Goal: Task Accomplishment & Management: Use online tool/utility

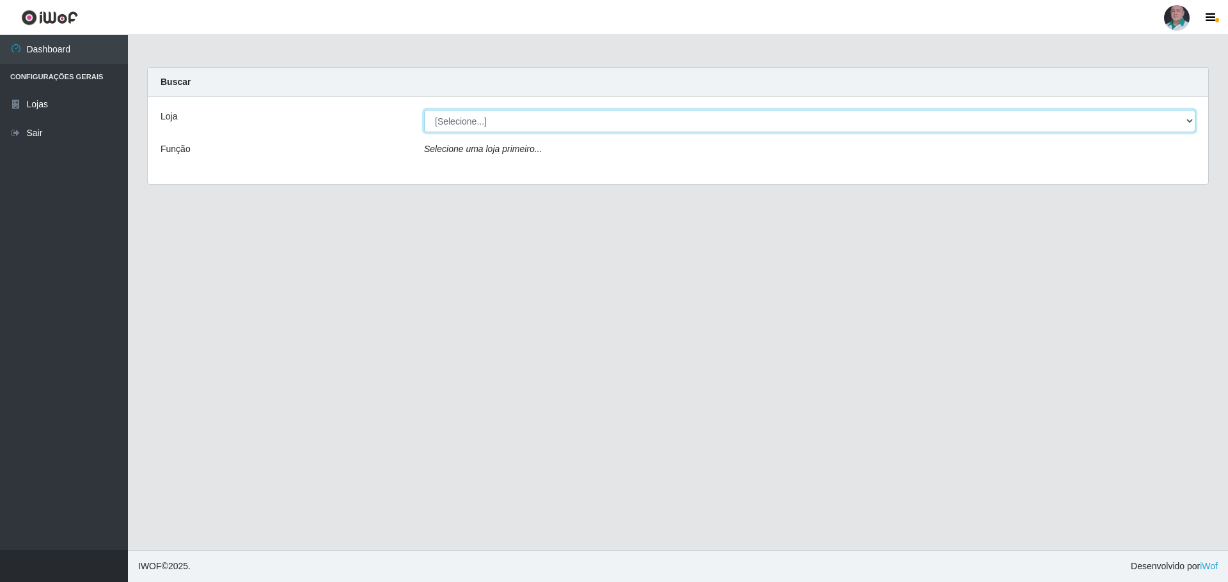
click at [534, 125] on select "[Selecione...] Mar Vermelho - Loja 05" at bounding box center [809, 121] width 771 height 22
select select "252"
click at [424, 110] on select "[Selecione...] Mar Vermelho - Loja 05" at bounding box center [809, 121] width 771 height 22
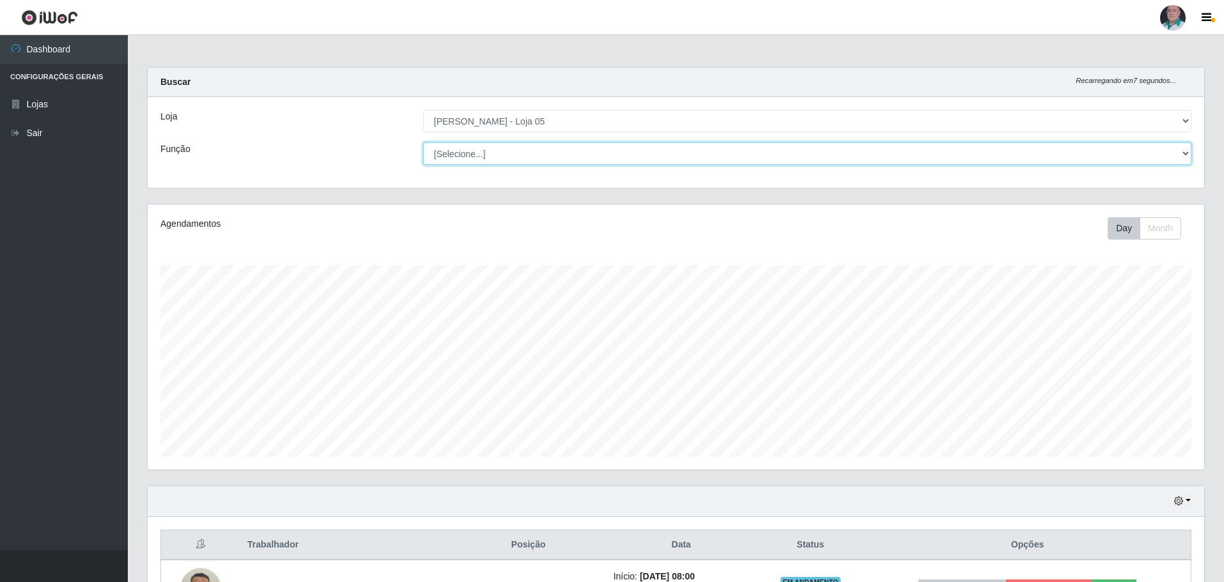
click at [1189, 153] on select "[Selecione...] ASG ASG + ASG ++ Auxiliar de Depósito Auxiliar de Depósito + Aux…" at bounding box center [807, 154] width 769 height 22
click at [1188, 153] on select "[Selecione...] ASG ASG + ASG ++ Auxiliar de Depósito Auxiliar de Depósito + Aux…" at bounding box center [807, 154] width 769 height 22
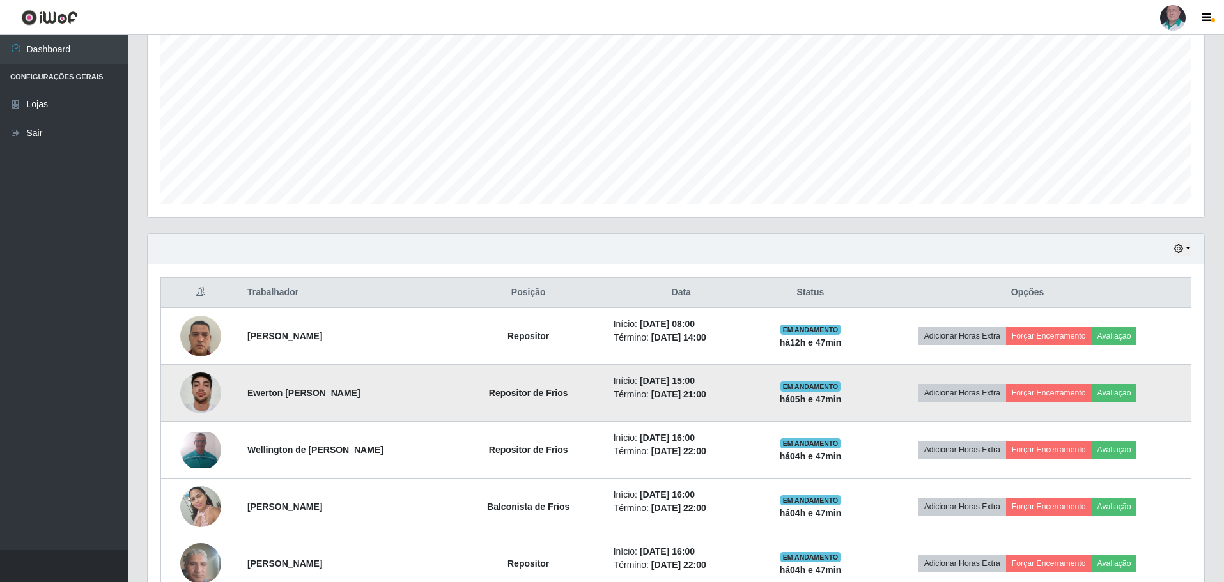
scroll to position [256, 0]
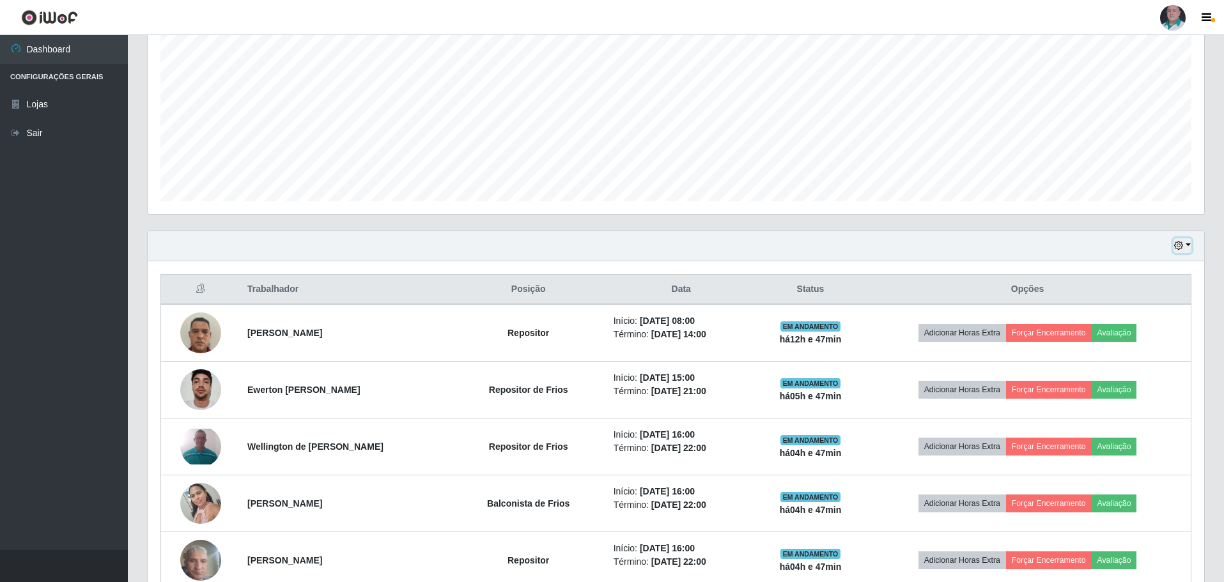
click at [1188, 243] on button "button" at bounding box center [1183, 245] width 18 height 15
click at [1130, 238] on div "Hoje 1 dia 3 dias 1 Semana Não encerrados" at bounding box center [676, 246] width 1057 height 31
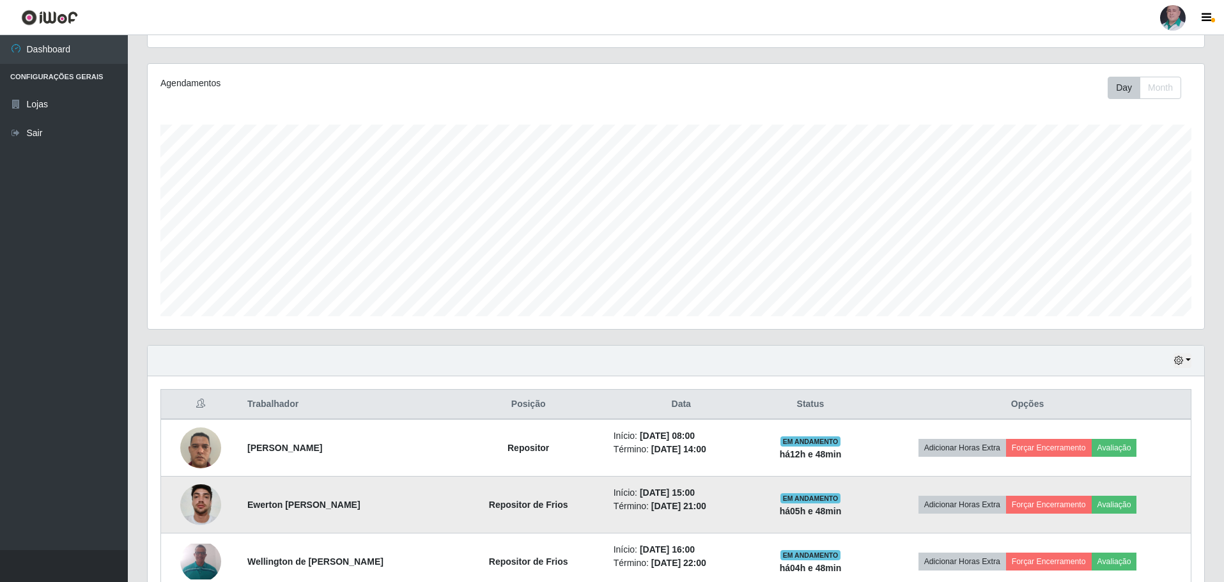
scroll to position [118, 0]
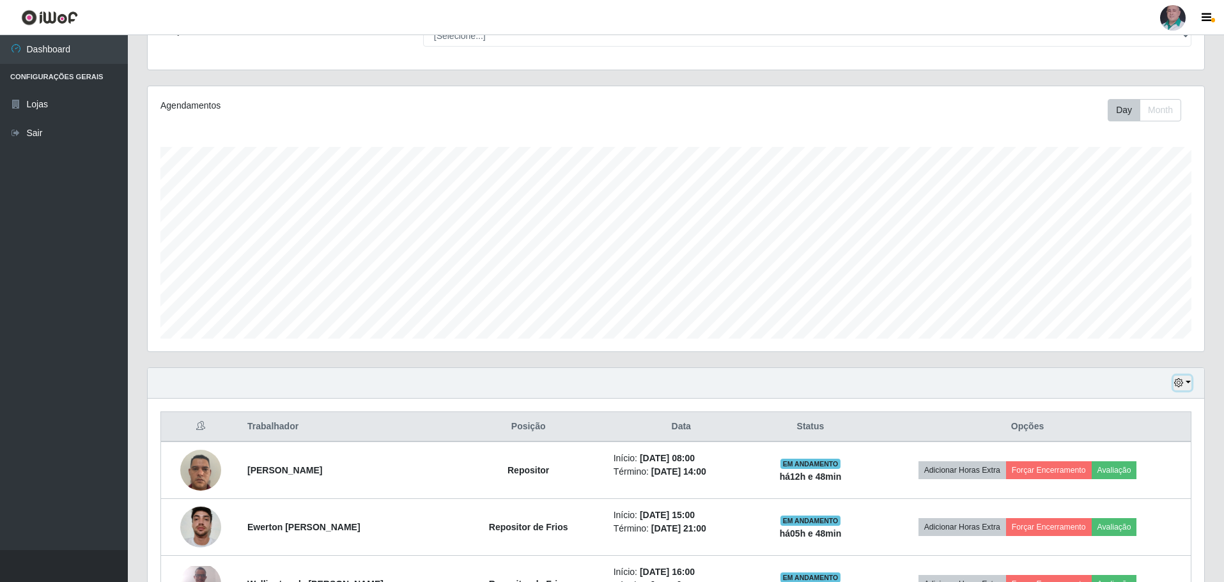
click at [1178, 386] on icon "button" at bounding box center [1179, 383] width 9 height 9
click at [1136, 462] on button "3 dias" at bounding box center [1140, 459] width 101 height 27
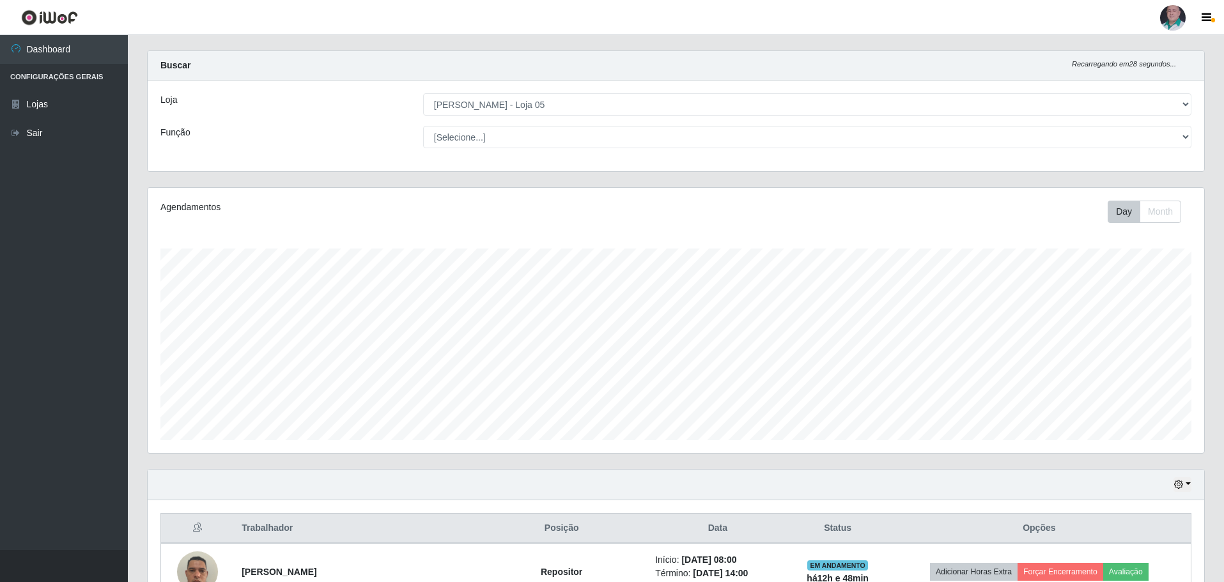
scroll to position [0, 0]
